Goal: Navigation & Orientation: Find specific page/section

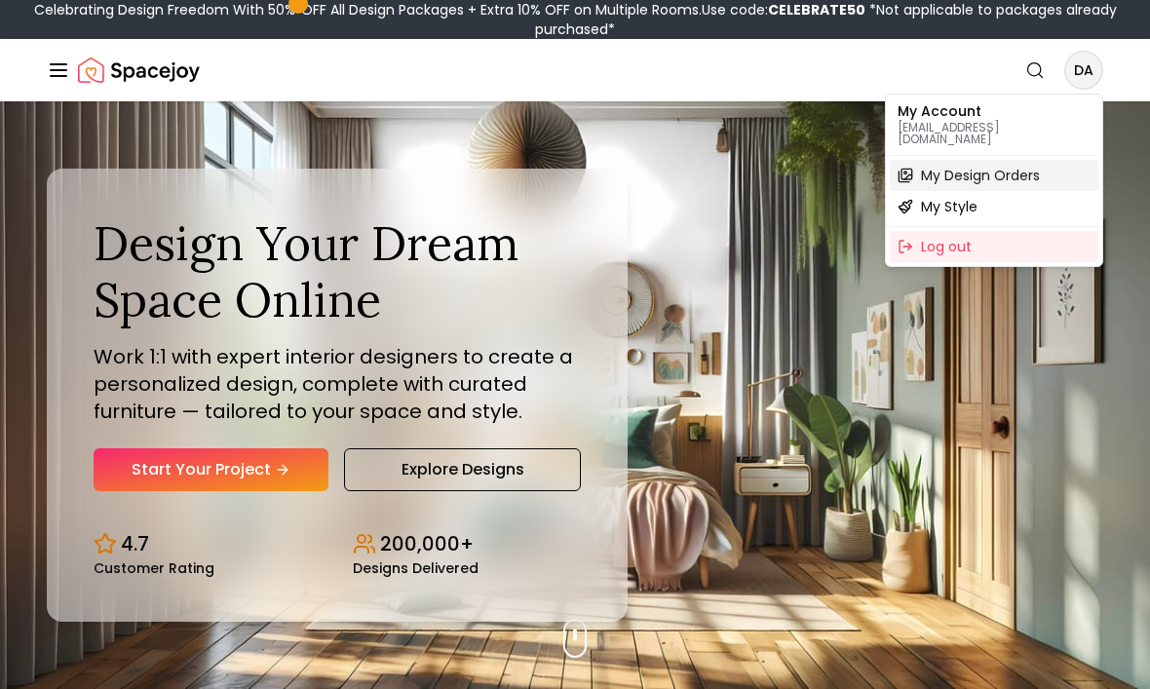
click at [1034, 169] on span "My Design Orders" at bounding box center [980, 175] width 119 height 19
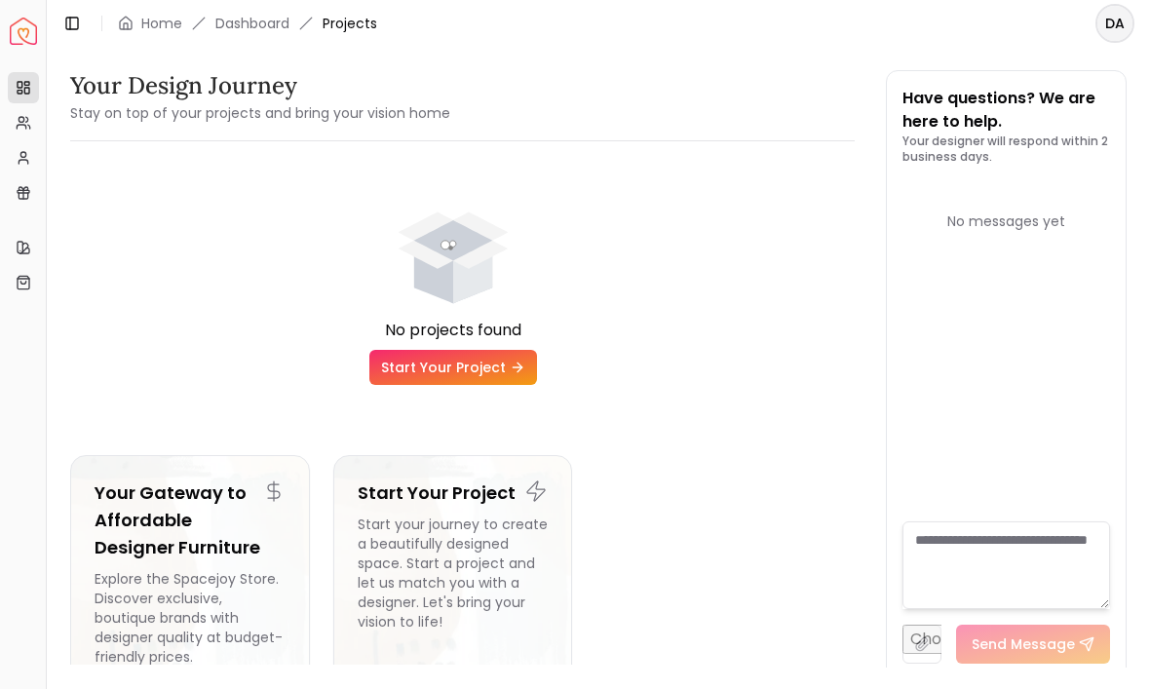
click at [28, 131] on link "My Referrals" at bounding box center [23, 122] width 31 height 31
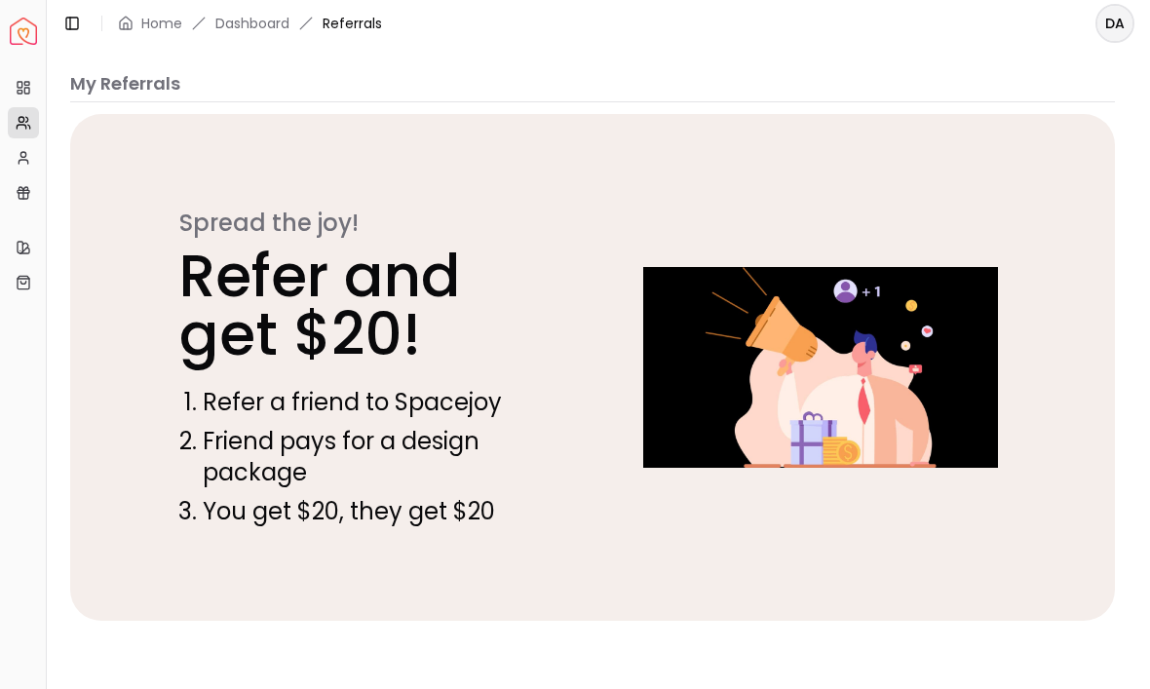
click at [19, 100] on link "Projects" at bounding box center [23, 87] width 31 height 31
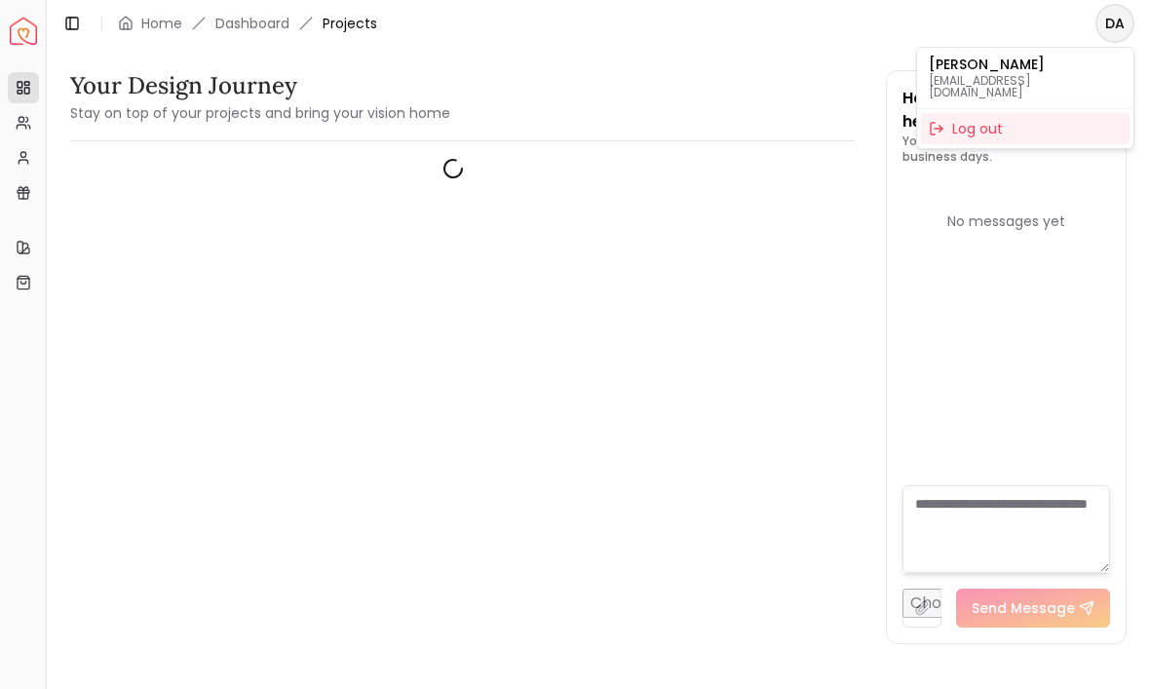
click at [1030, 78] on p "[EMAIL_ADDRESS][DOMAIN_NAME]" at bounding box center [1025, 86] width 193 height 23
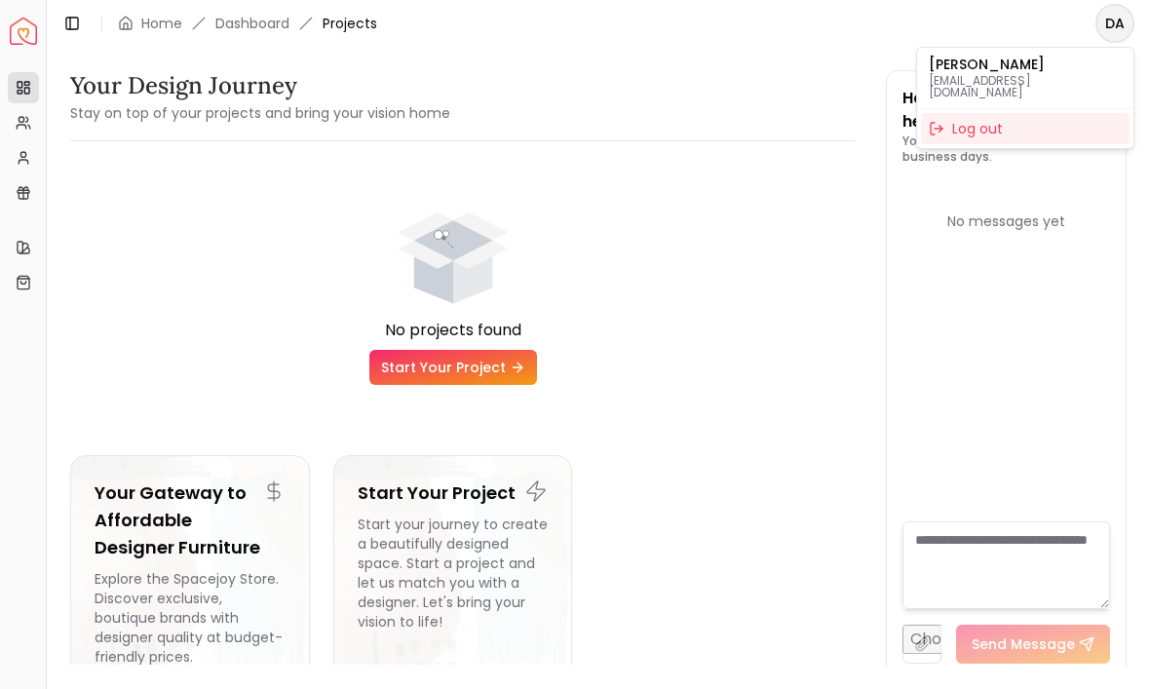
click at [31, 139] on html "Spacejoy Dashboard Overview Projects My Referrals My Profile Gift Card Balance …" at bounding box center [575, 344] width 1150 height 689
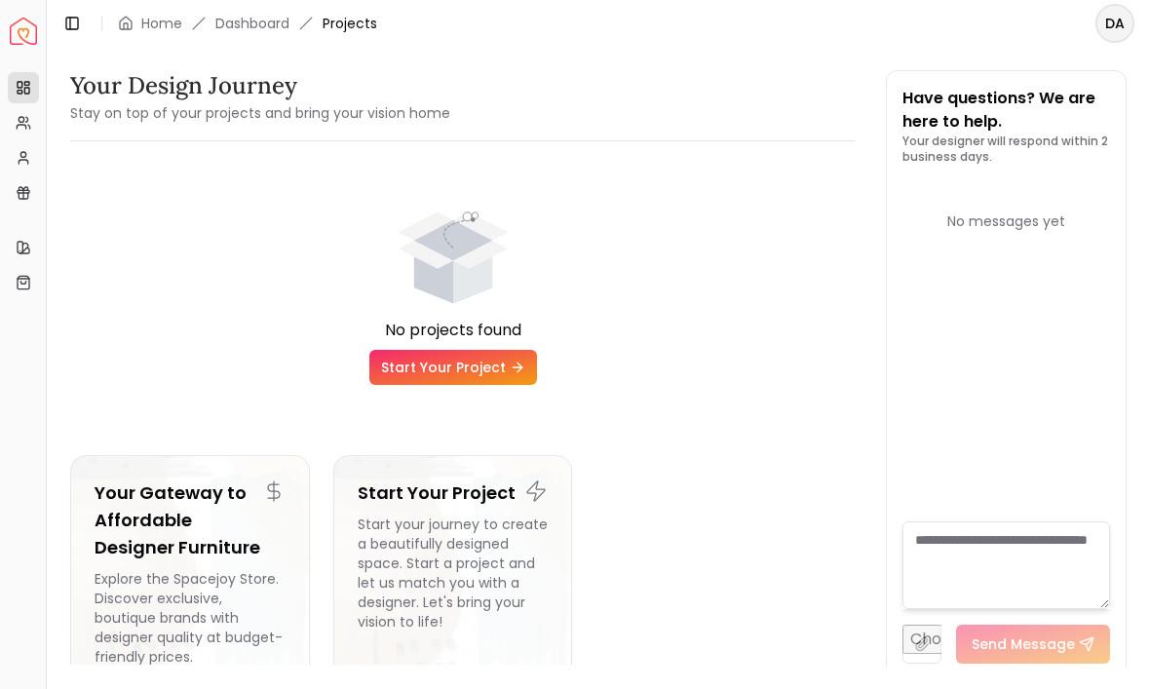
click at [19, 134] on link "My Referrals" at bounding box center [23, 122] width 31 height 31
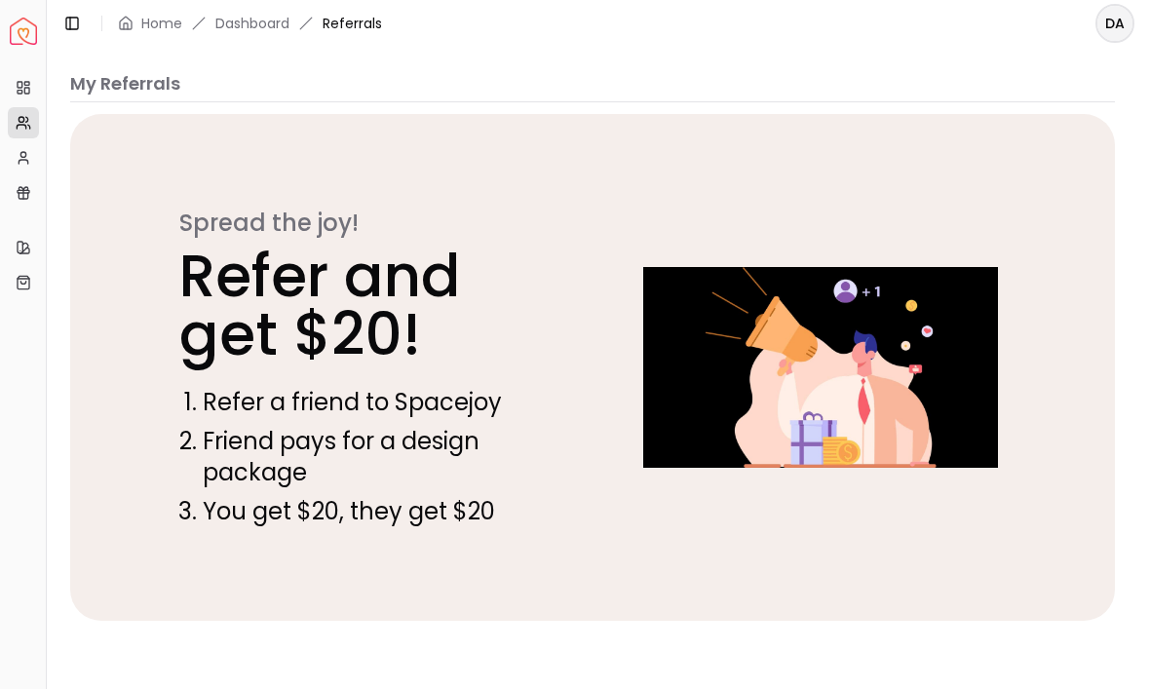
click at [15, 168] on link "My Profile" at bounding box center [23, 157] width 31 height 31
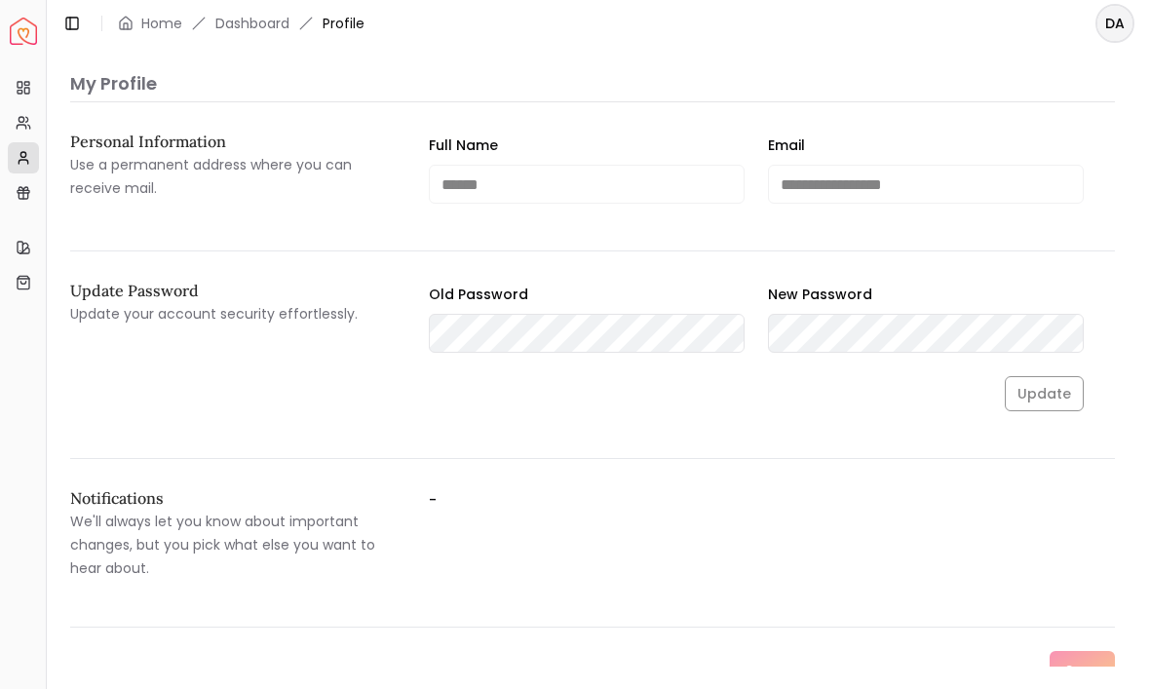
click at [14, 197] on link "Gift Card Balance" at bounding box center [23, 192] width 31 height 31
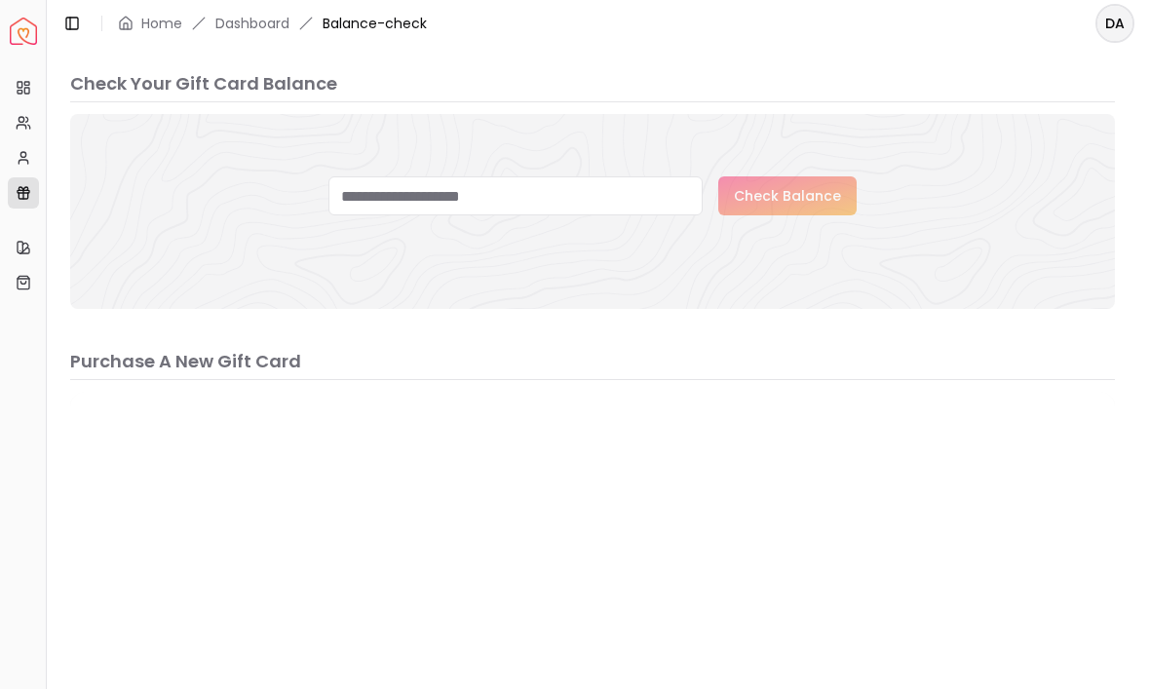
click at [23, 254] on link "My Style" at bounding box center [23, 247] width 31 height 31
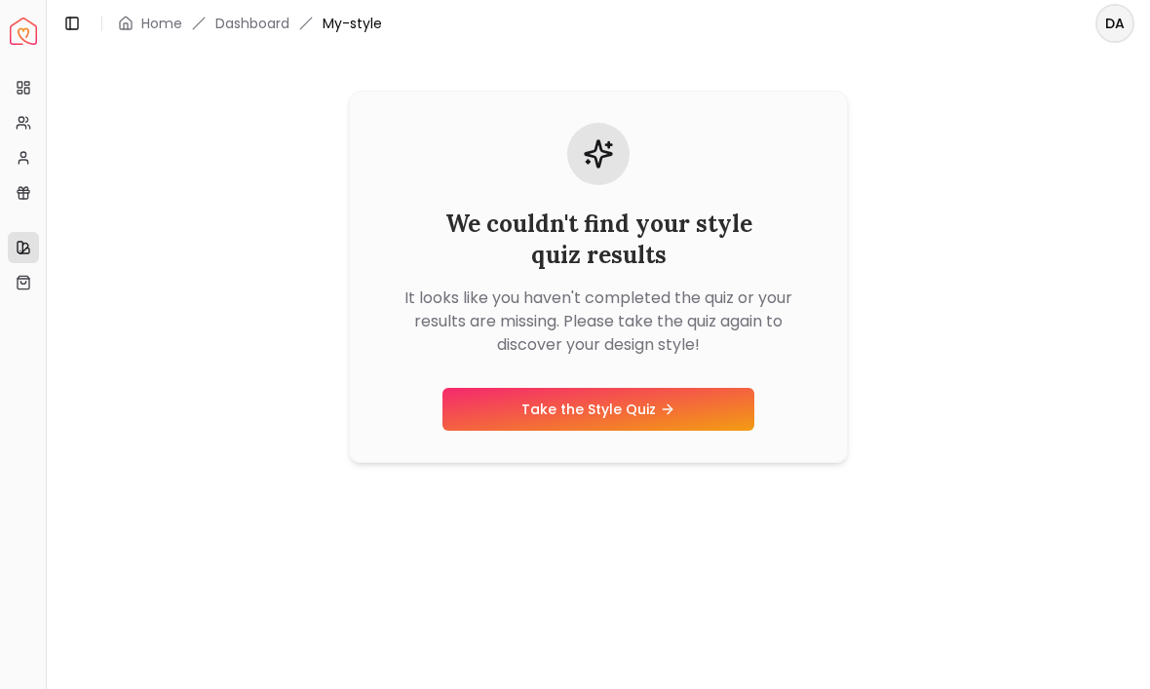
click at [20, 94] on icon at bounding box center [24, 88] width 16 height 16
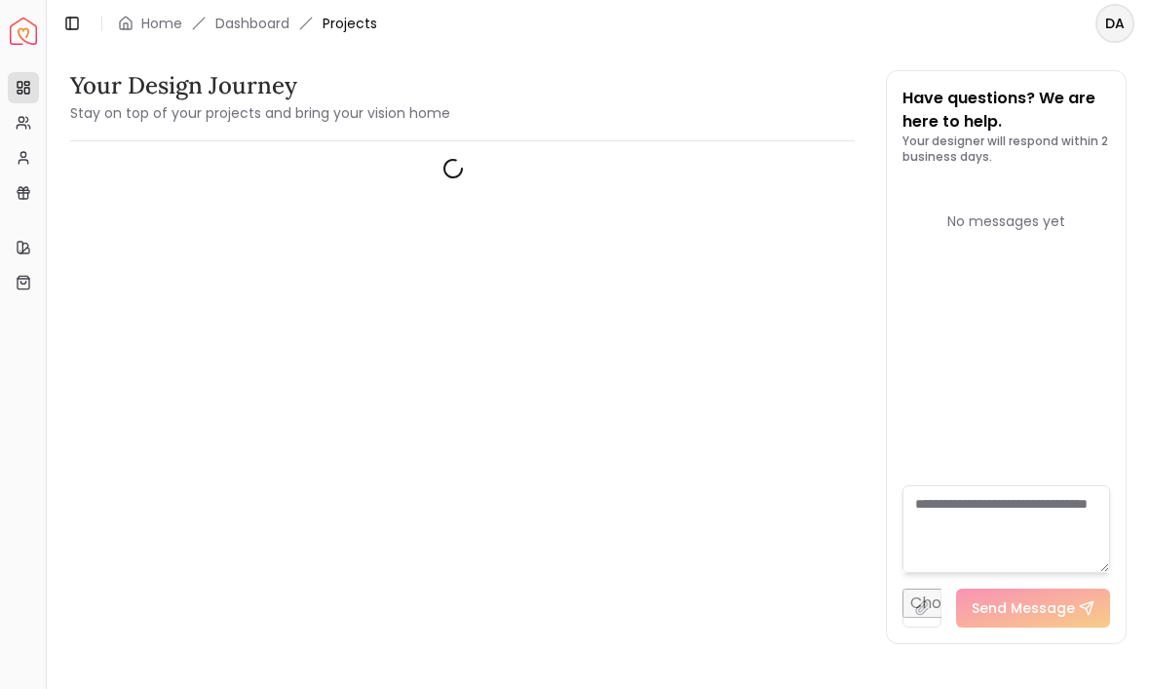
click at [11, 50] on div "Spacejoy Dashboard" at bounding box center [23, 32] width 30 height 49
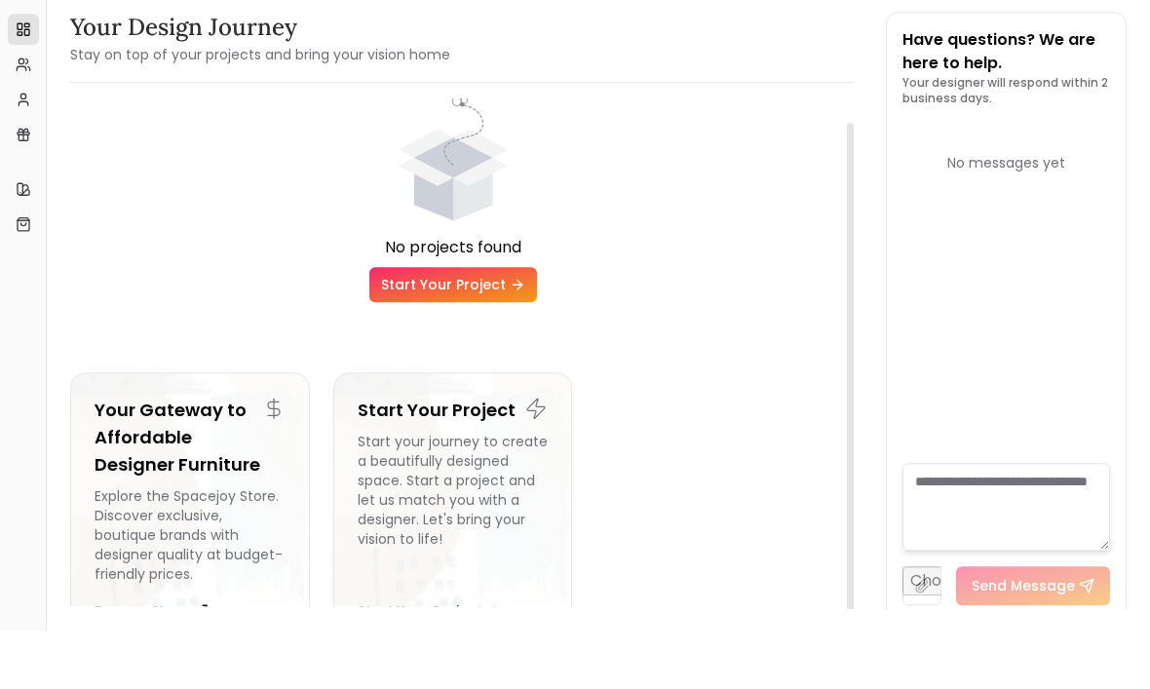
scroll to position [23, 0]
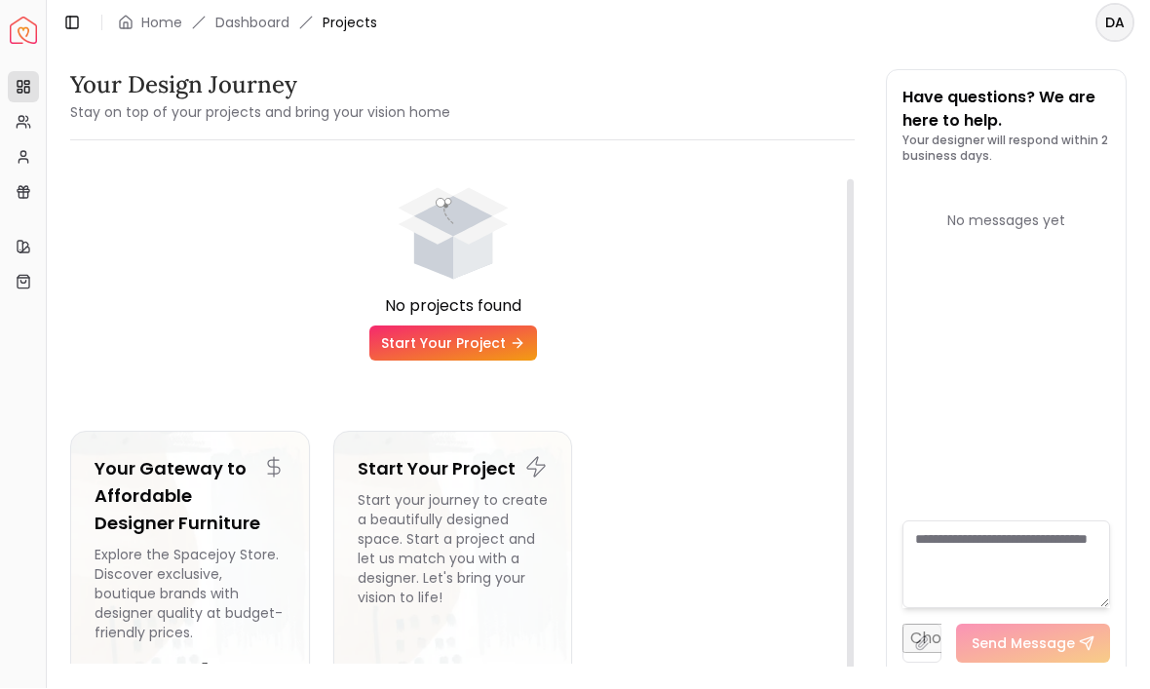
click at [23, 281] on icon at bounding box center [24, 283] width 16 height 16
